Goal: Information Seeking & Learning: Check status

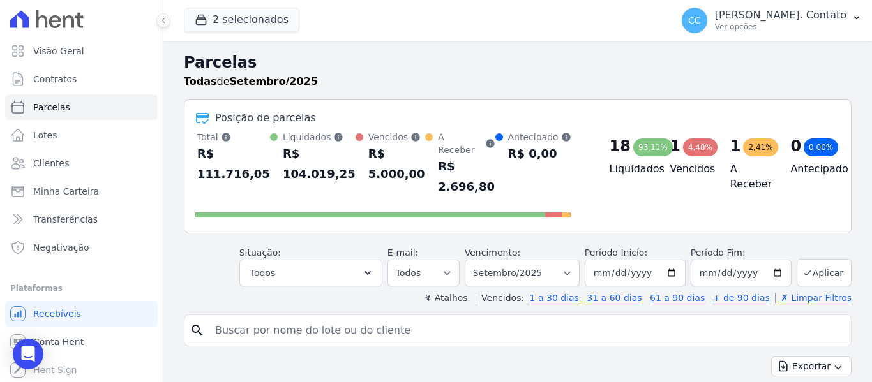
select select
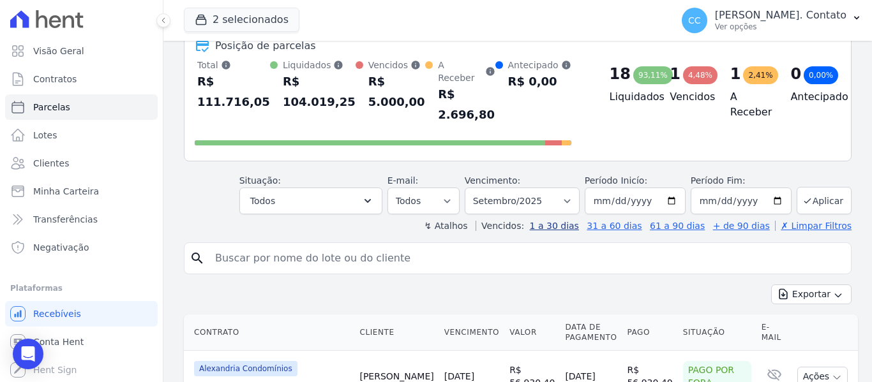
scroll to position [64, 0]
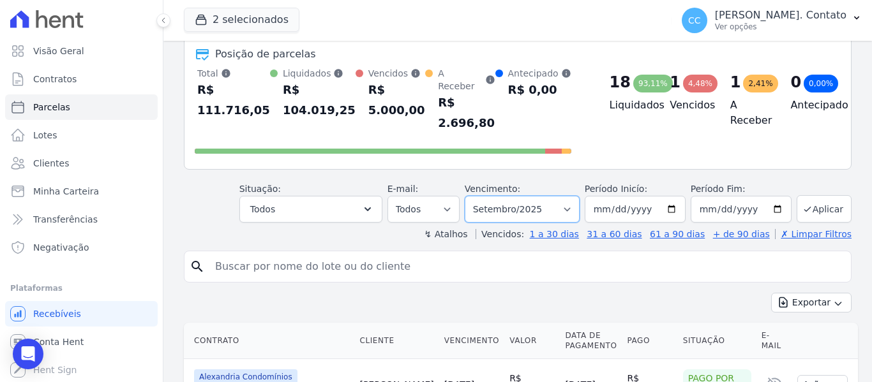
click at [576, 196] on select "Filtrar por período ──────── Todos os meses Março/2023 Abril/2023 Maio/2023 Jun…" at bounding box center [522, 209] width 115 height 27
select select "10/2025"
click at [473, 196] on select "Filtrar por período ──────── Todos os meses Março/2023 Abril/2023 Maio/2023 Jun…" at bounding box center [522, 209] width 115 height 27
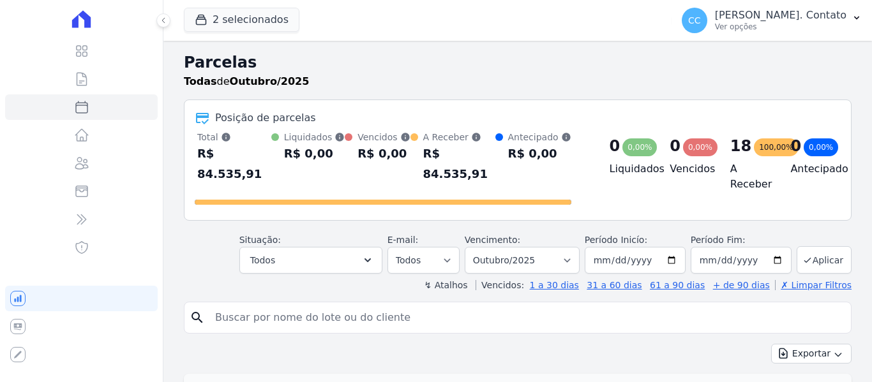
select select
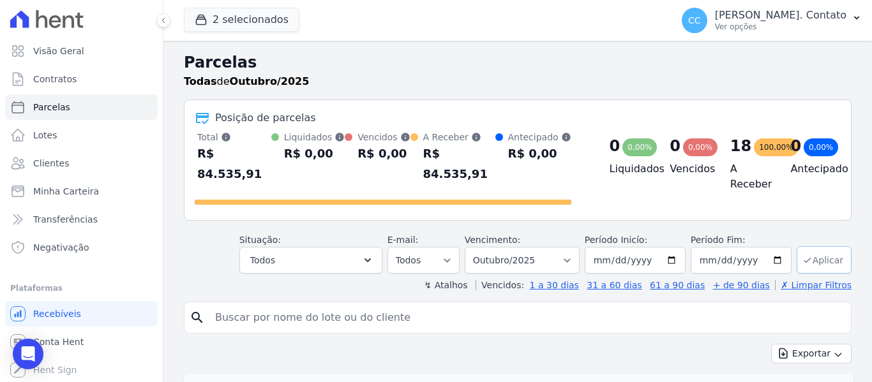
click at [825, 250] on button "Aplicar" at bounding box center [824, 259] width 55 height 27
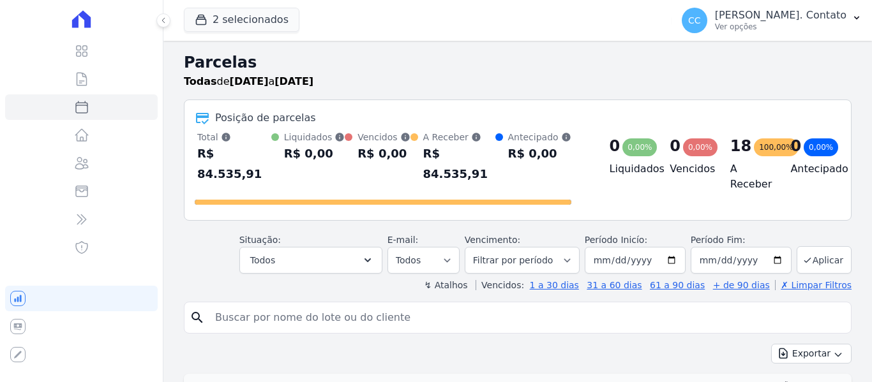
select select
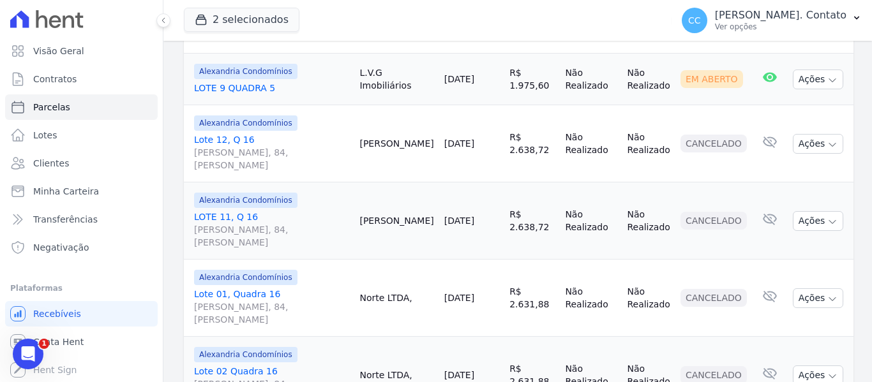
scroll to position [702, 0]
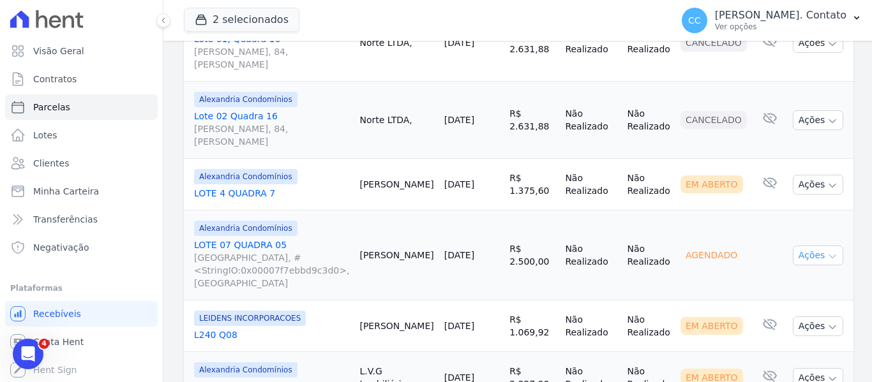
click at [827, 251] on icon "button" at bounding box center [832, 256] width 10 height 10
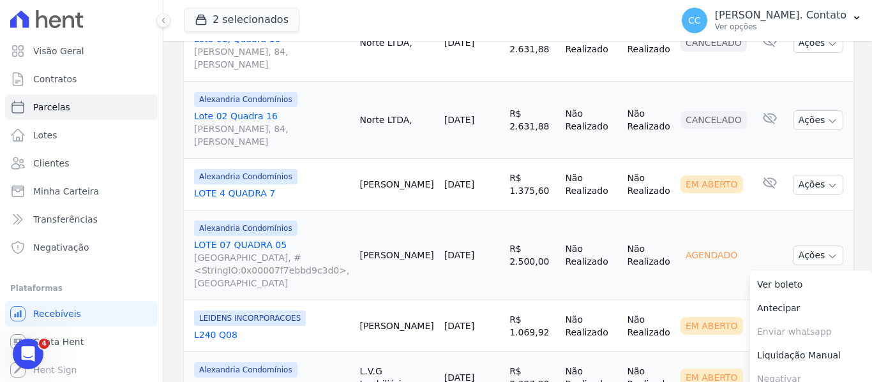
click at [262, 239] on link "LOTE 07 QUADRA 05 Avenida dos Tarumãs, #<StringIO:0x00007f7ebbd9c3d0>, Jardim M…" at bounding box center [271, 264] width 155 height 51
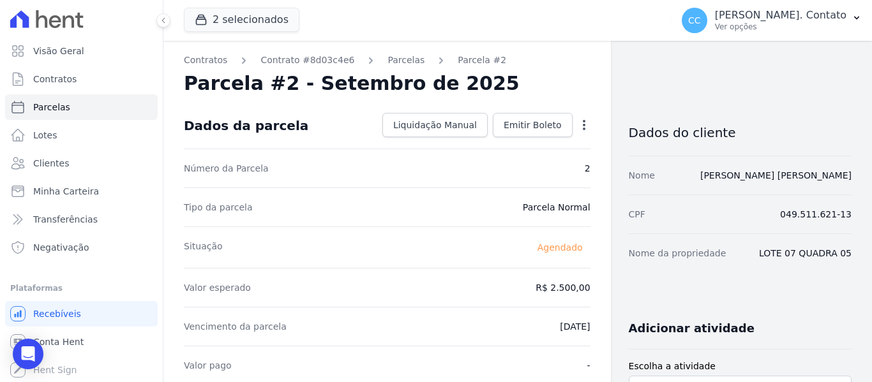
click at [579, 121] on icon "button" at bounding box center [584, 125] width 13 height 13
click at [47, 160] on span "Clientes" at bounding box center [51, 163] width 36 height 13
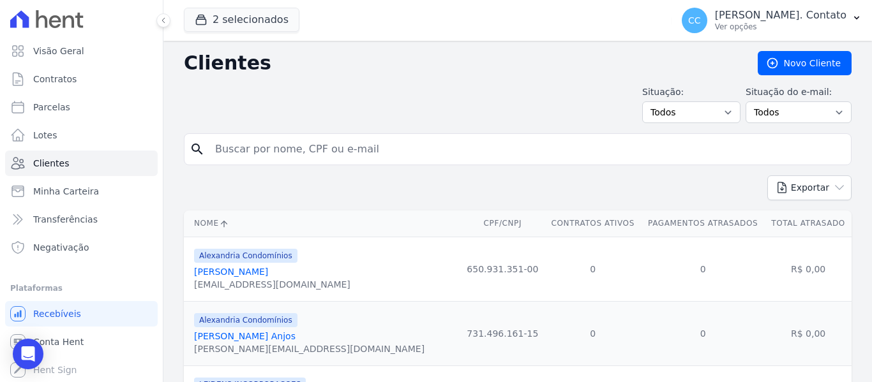
click at [278, 149] on input "search" at bounding box center [526, 150] width 638 height 26
type input "ana carla"
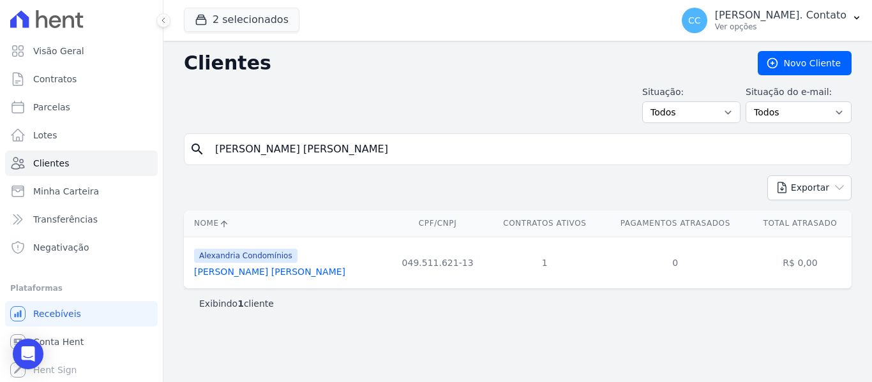
click at [281, 271] on link "Ana Carla Bueno Machado" at bounding box center [269, 272] width 151 height 10
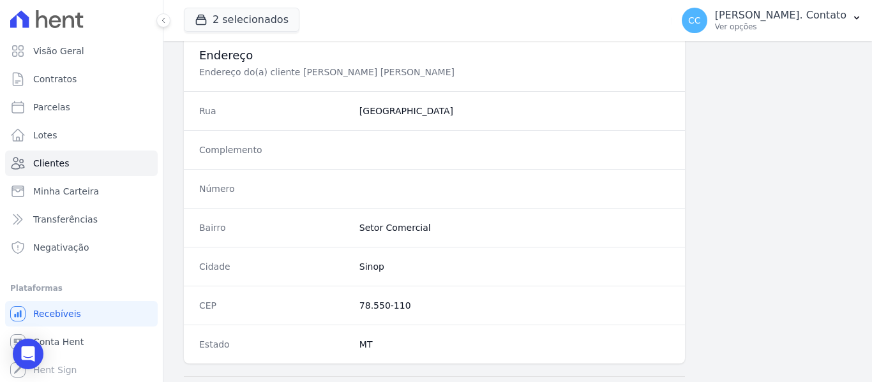
scroll to position [830, 0]
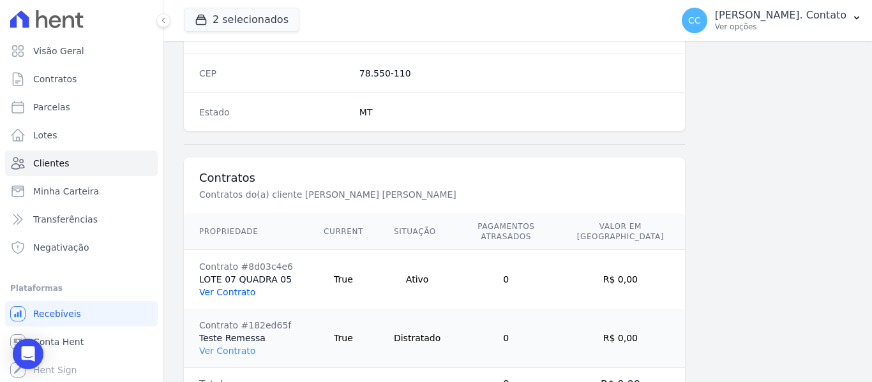
click at [225, 287] on link "Ver Contrato" at bounding box center [227, 292] width 56 height 10
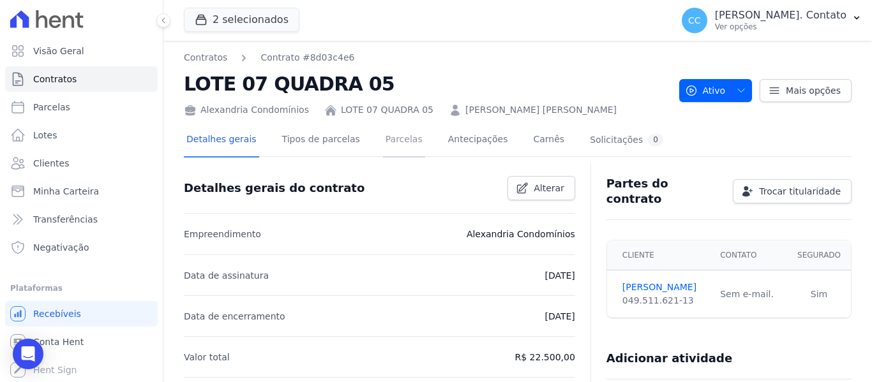
click at [383, 135] on link "Parcelas" at bounding box center [404, 141] width 42 height 34
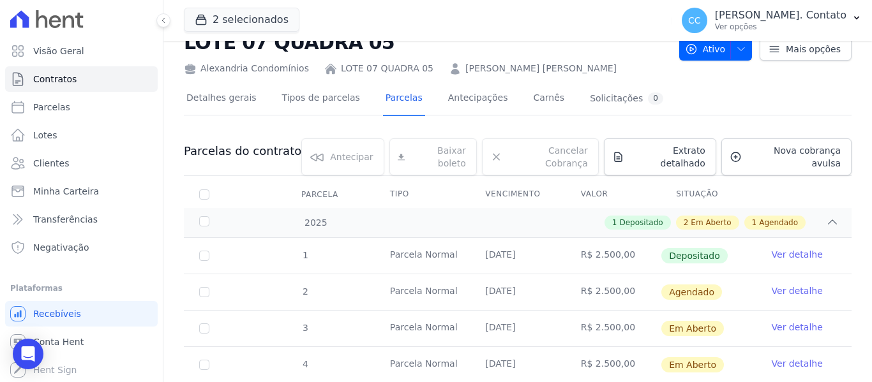
scroll to position [64, 0]
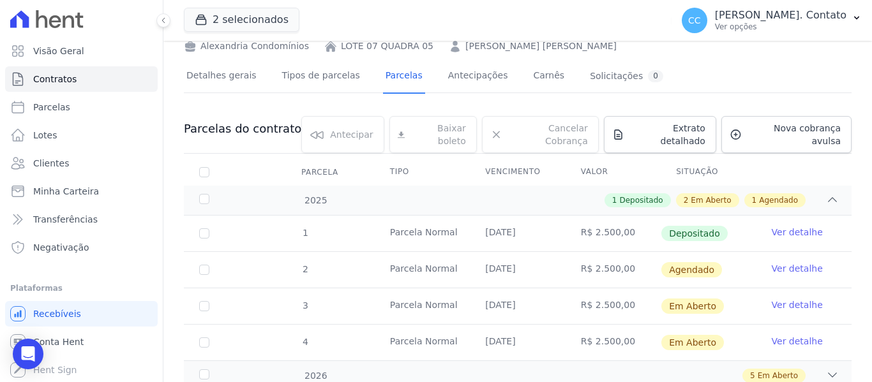
click at [782, 262] on link "Ver detalhe" at bounding box center [797, 268] width 51 height 13
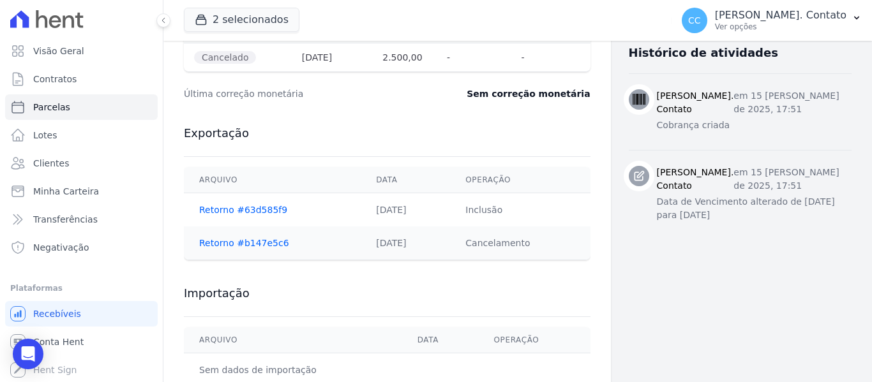
scroll to position [525, 0]
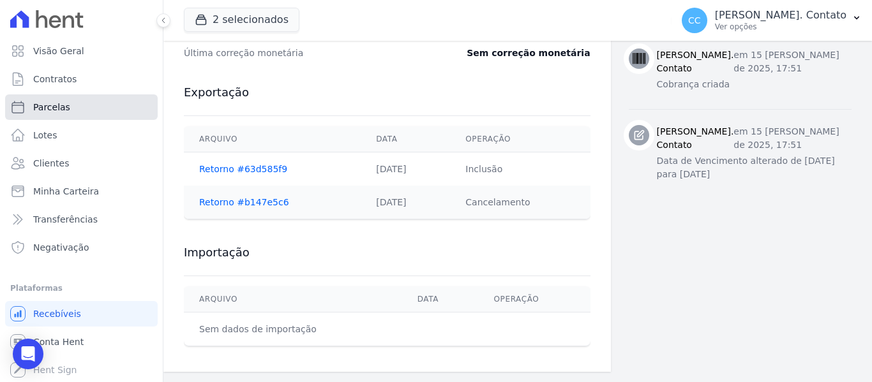
click at [46, 107] on span "Parcelas" at bounding box center [51, 107] width 37 height 13
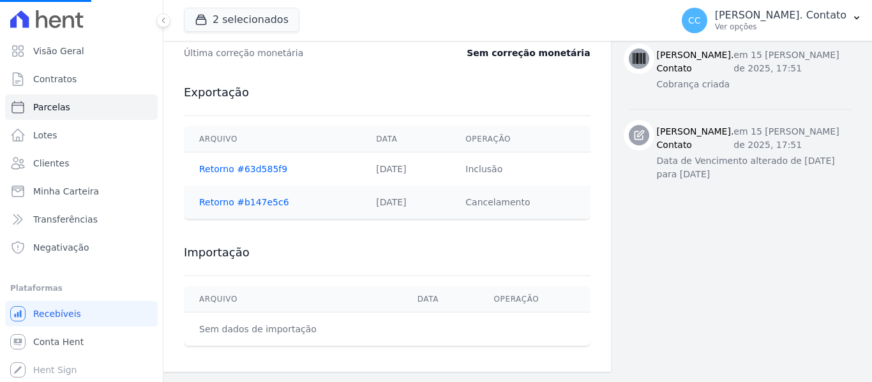
select select
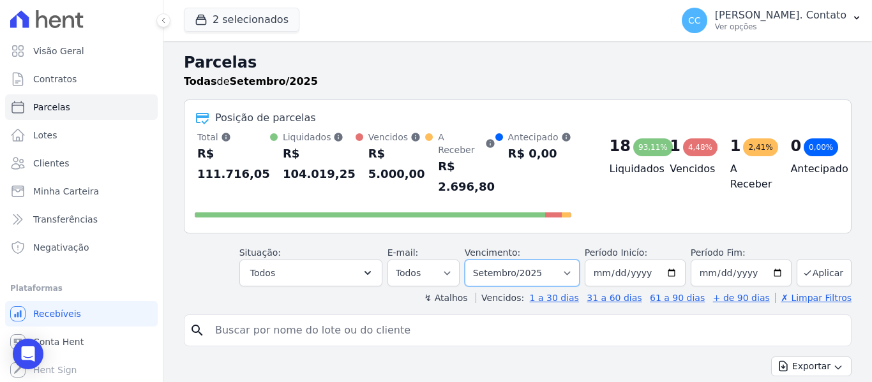
click at [577, 260] on select "Filtrar por período ──────── Todos os meses Março/2023 Abril/2023 Maio/2023 Jun…" at bounding box center [522, 273] width 115 height 27
select select "10/2025"
click at [473, 260] on select "Filtrar por período ──────── Todos os meses Março/2023 Abril/2023 Maio/2023 Jun…" at bounding box center [522, 273] width 115 height 27
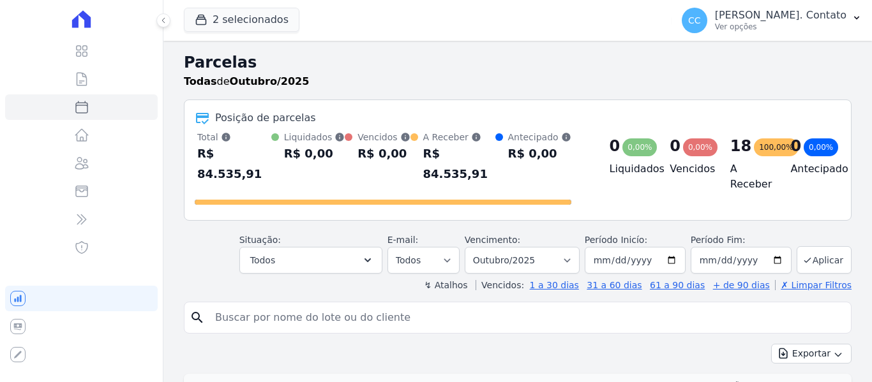
select select
drag, startPoint x: 0, startPoint y: 0, endPoint x: 820, endPoint y: 274, distance: 864.9
click at [816, 252] on button "Aplicar" at bounding box center [824, 259] width 55 height 27
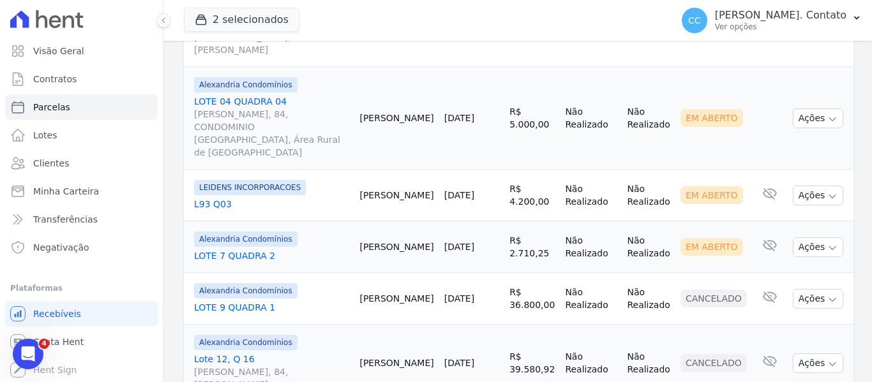
scroll to position [1552, 0]
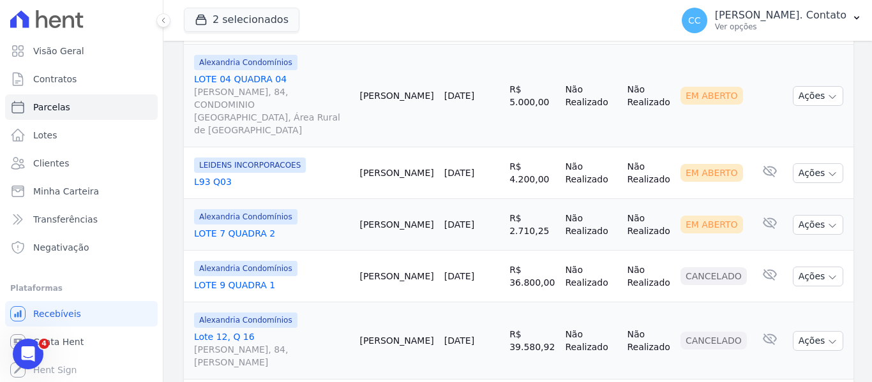
select select
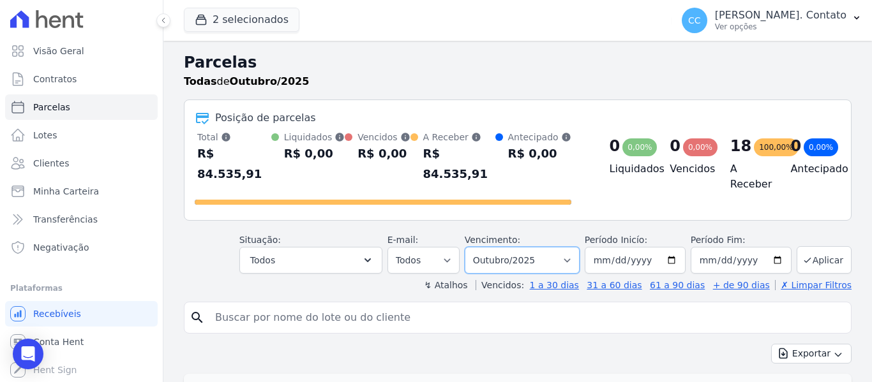
click at [560, 247] on select "Filtrar por período ──────── Todos os meses Março/2023 Abril/2023 Maio/2023 Jun…" at bounding box center [522, 260] width 115 height 27
select select "11/2025"
click at [473, 247] on select "Filtrar por período ──────── Todos os meses Março/2023 Abril/2023 Maio/2023 Jun…" at bounding box center [522, 260] width 115 height 27
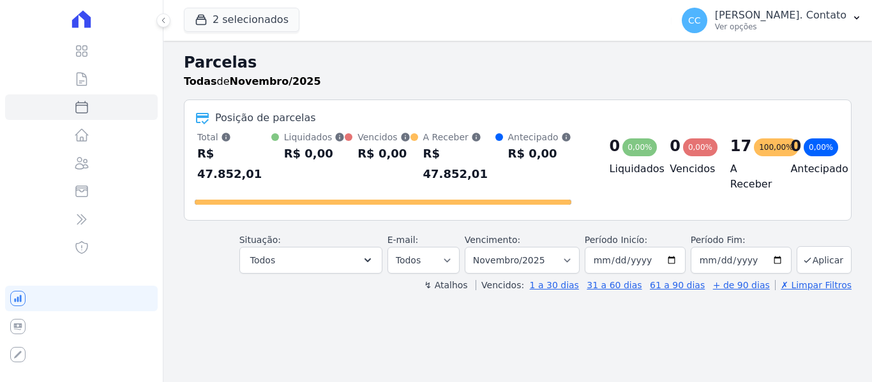
select select
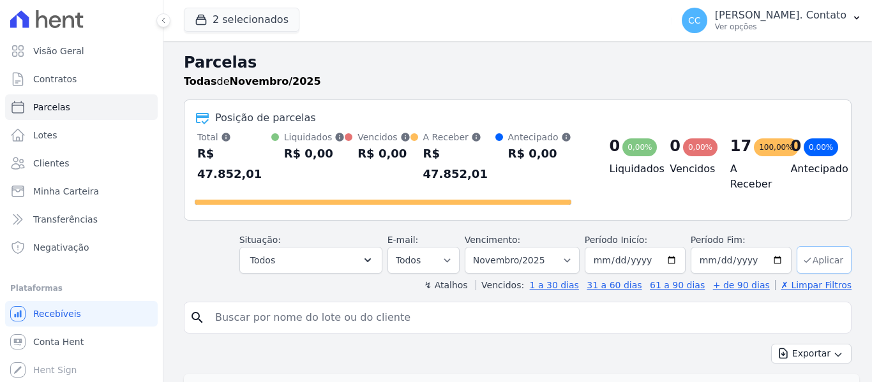
click at [818, 246] on button "Aplicar" at bounding box center [824, 259] width 55 height 27
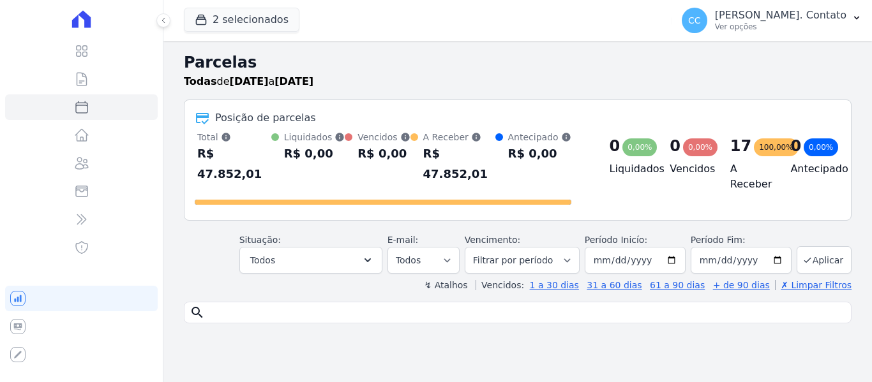
select select
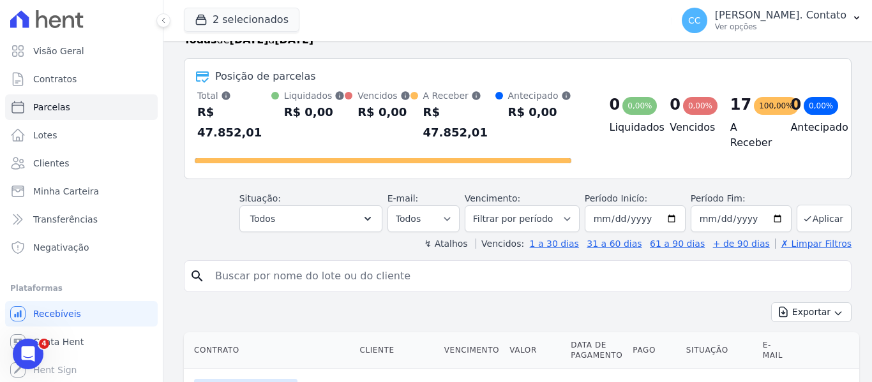
scroll to position [64, 0]
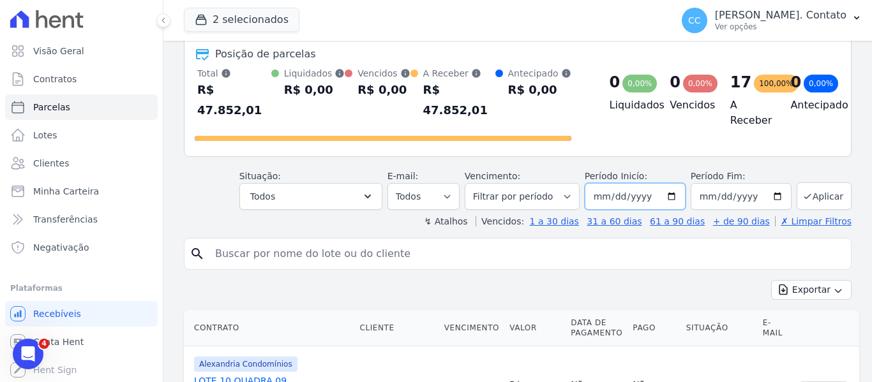
click at [673, 183] on input "2025-11-01" at bounding box center [635, 196] width 101 height 27
click at [555, 183] on select "Filtrar por período ──────── Todos os meses Março/2023 Abril/2023 Maio/2023 Jun…" at bounding box center [522, 196] width 115 height 27
select select "12/2025"
click at [473, 183] on select "Filtrar por período ──────── Todos os meses Março/2023 Abril/2023 Maio/2023 Jun…" at bounding box center [522, 196] width 115 height 27
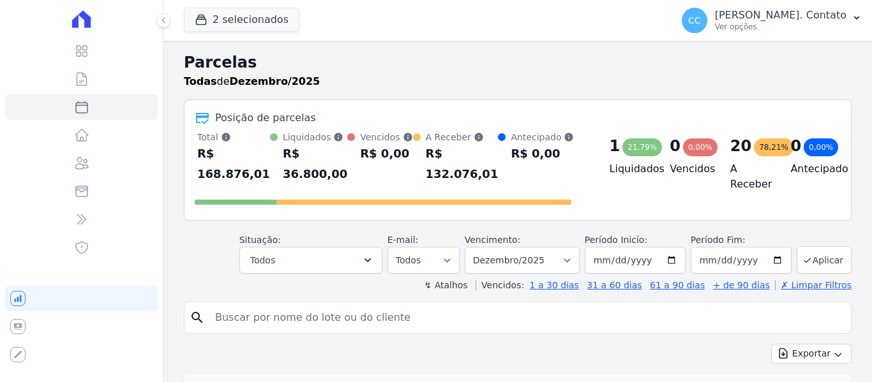
select select
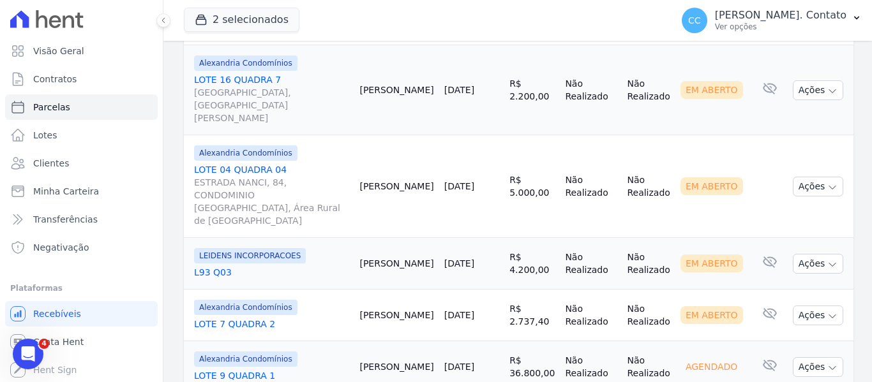
scroll to position [1527, 0]
click at [829, 357] on button "Ações" at bounding box center [818, 367] width 51 height 20
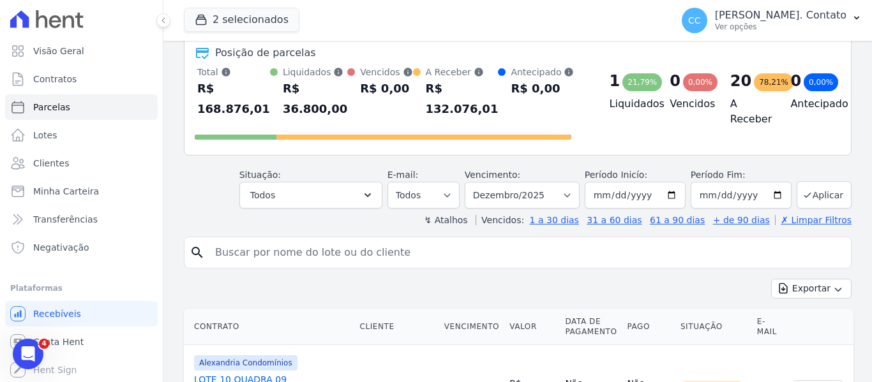
scroll to position [0, 0]
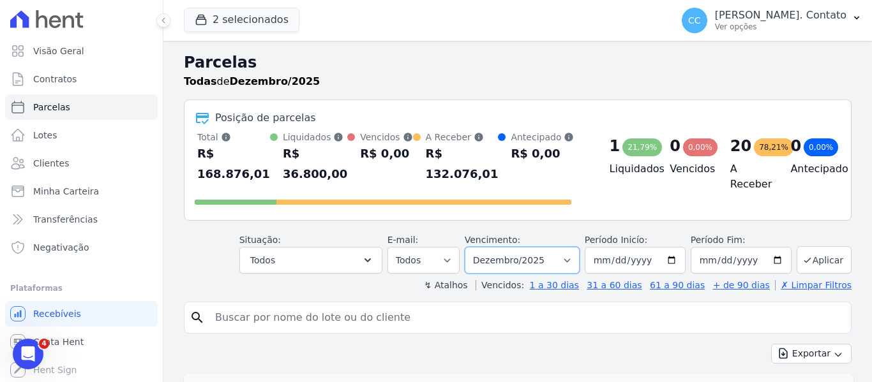
click at [564, 247] on select "Filtrar por período ──────── Todos os meses Março/2023 Abril/2023 Maio/2023 Jun…" at bounding box center [522, 260] width 115 height 27
select select "01/2026"
click at [473, 247] on select "Filtrar por período ──────── Todos os meses Março/2023 Abril/2023 Maio/2023 Jun…" at bounding box center [522, 260] width 115 height 27
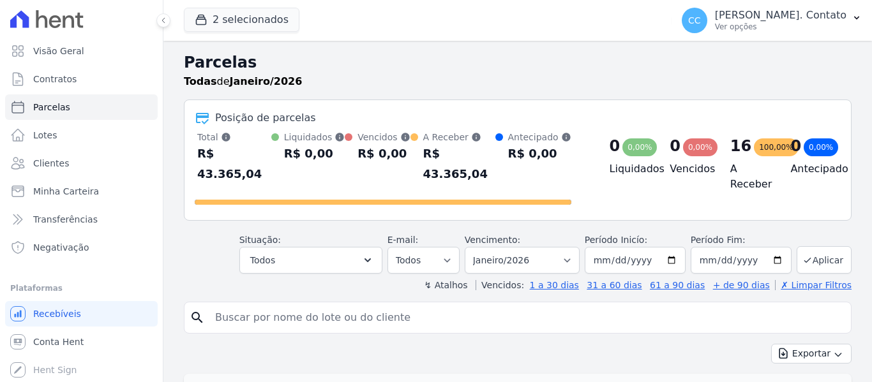
select select
click at [569, 247] on select "Filtrar por período ──────── Todos os meses Março/2023 Abril/2023 Maio/2023 Jun…" at bounding box center [522, 260] width 115 height 27
select select "02/2026"
click at [473, 247] on select "Filtrar por período ──────── Todos os meses Março/2023 Abril/2023 Maio/2023 Jun…" at bounding box center [522, 260] width 115 height 27
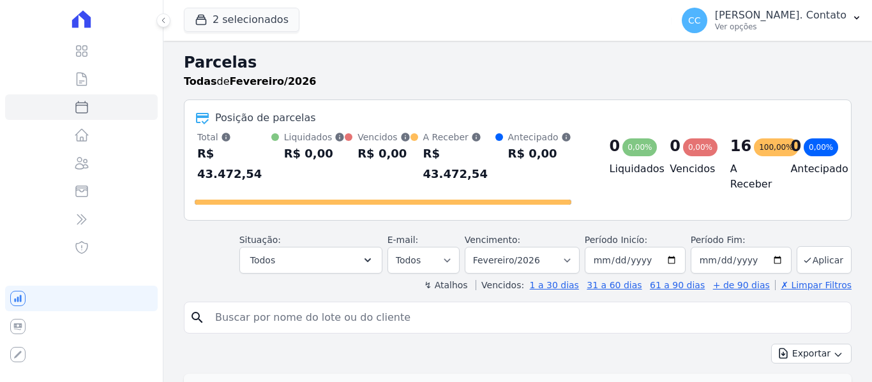
select select
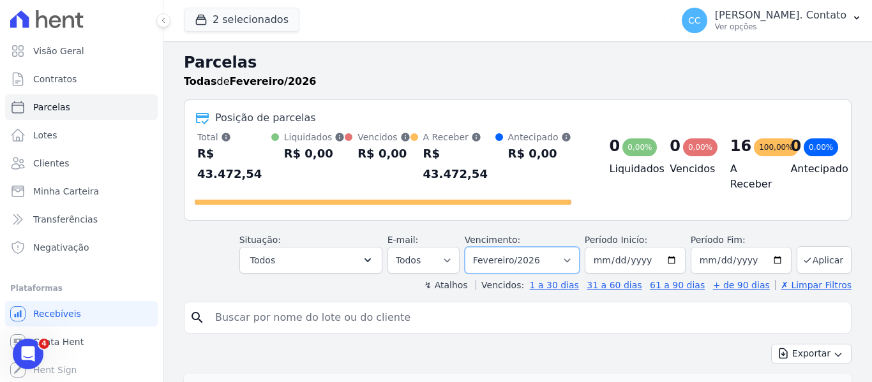
click at [577, 250] on select "Filtrar por período ──────── Todos os meses Março/2023 Abril/2023 Maio/2023 Jun…" at bounding box center [522, 260] width 115 height 27
select select "03/2026"
click at [473, 247] on select "Filtrar por período ──────── Todos os meses Março/2023 Abril/2023 Maio/2023 Jun…" at bounding box center [522, 260] width 115 height 27
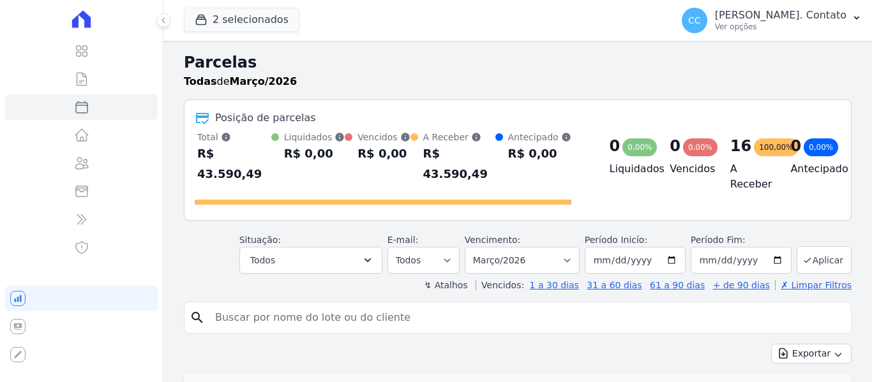
select select
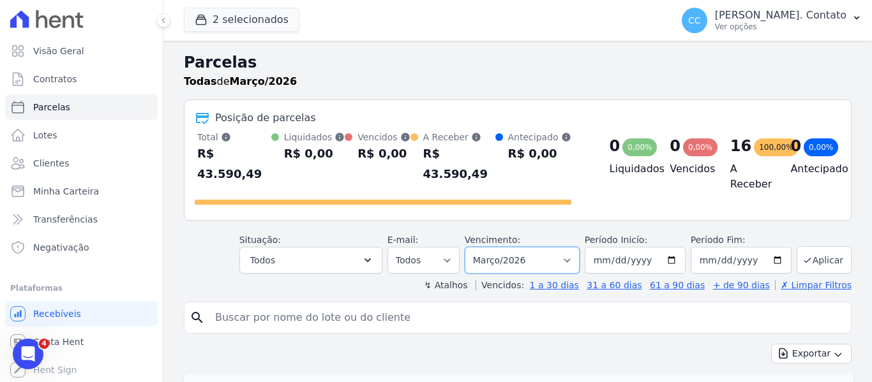
click at [566, 247] on select "Filtrar por período ──────── Todos os meses Março/2023 Abril/2023 Maio/2023 Jun…" at bounding box center [522, 260] width 115 height 27
select select "04/2026"
click at [473, 247] on select "Filtrar por período ──────── Todos os meses Março/2023 Abril/2023 Maio/2023 Jun…" at bounding box center [522, 260] width 115 height 27
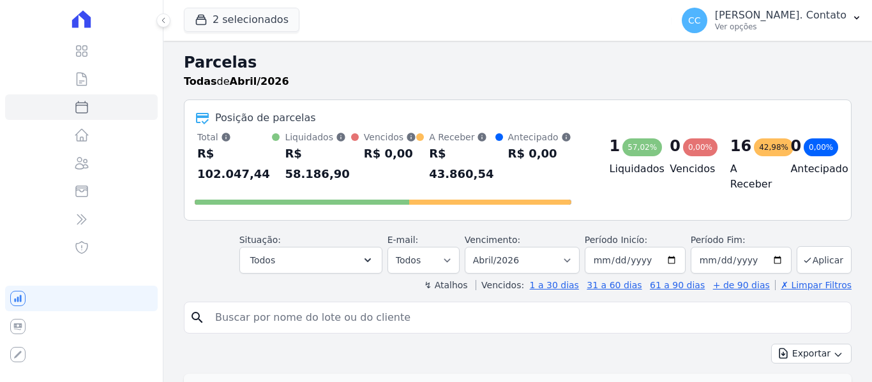
select select
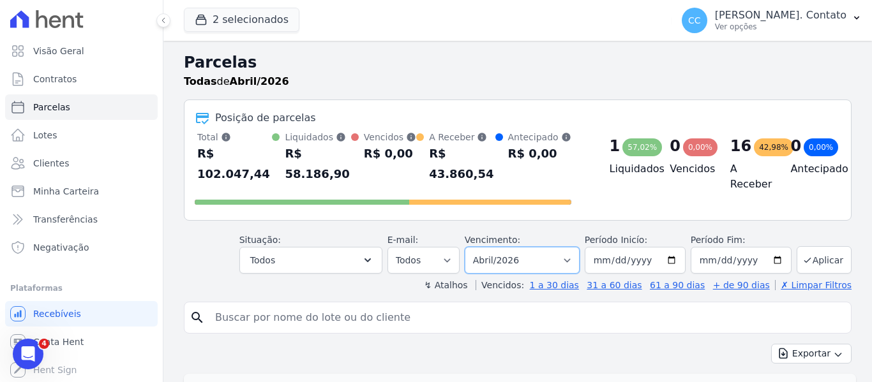
click at [578, 248] on select "Filtrar por período ──────── Todos os meses Março/2023 Abril/2023 Maio/2023 Jun…" at bounding box center [522, 260] width 115 height 27
select select "05/2026"
click at [473, 247] on select "Filtrar por período ──────── Todos os meses Março/2023 Abril/2023 Maio/2023 Jun…" at bounding box center [522, 260] width 115 height 27
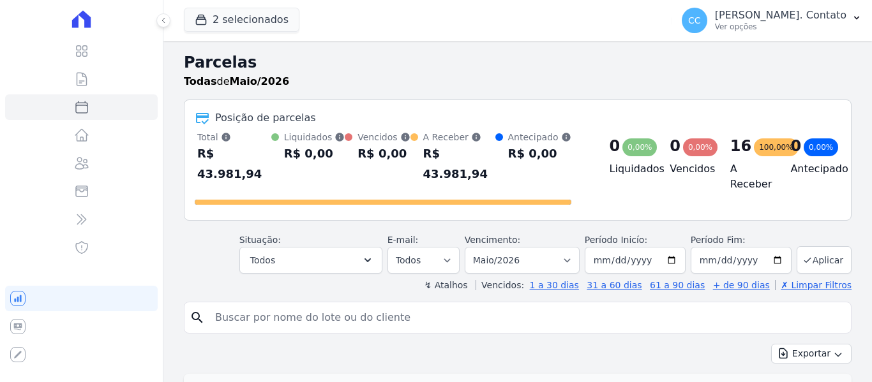
select select
